Goal: Transaction & Acquisition: Purchase product/service

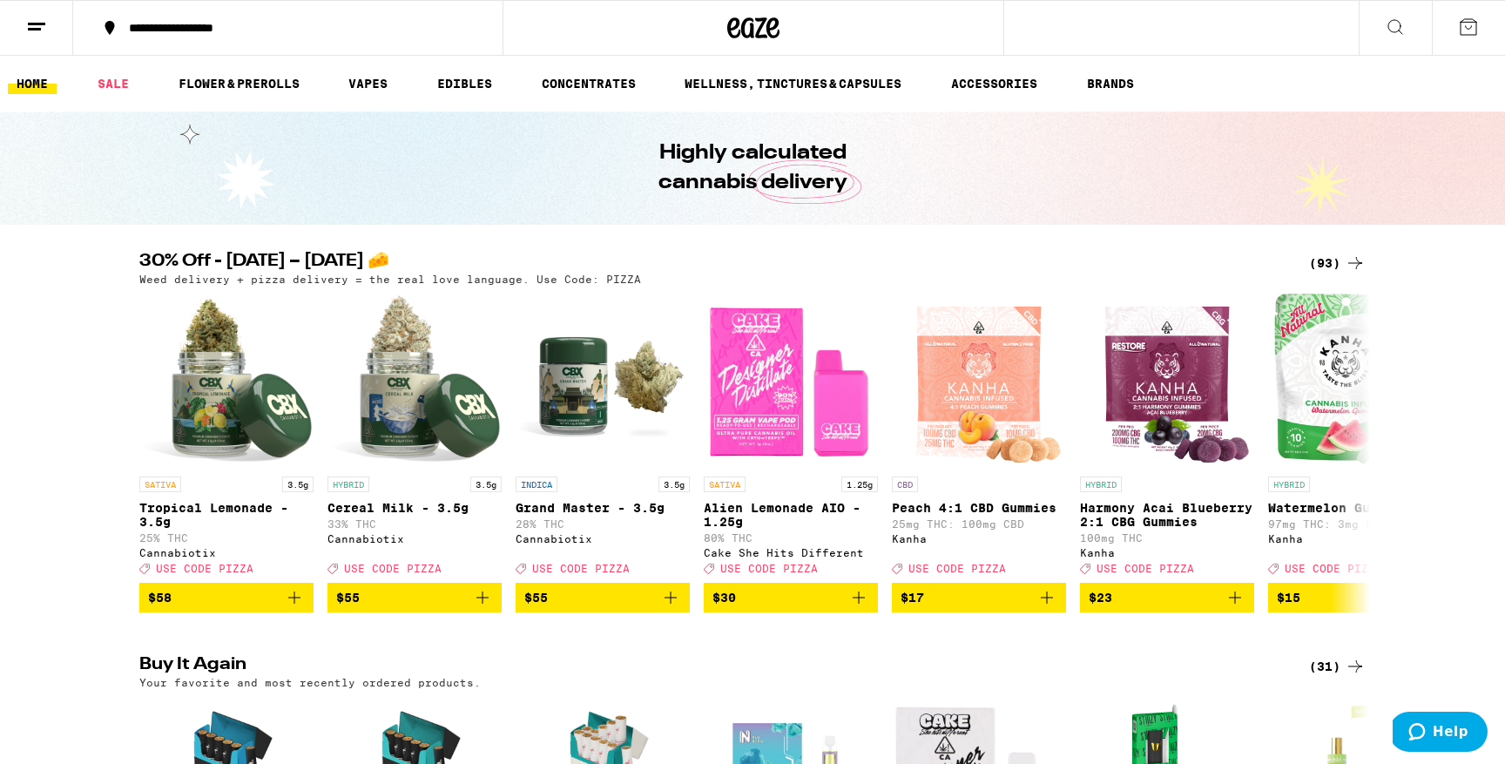
click at [1329, 260] on div "(93)" at bounding box center [1337, 263] width 57 height 21
